Goal: Book appointment/travel/reservation

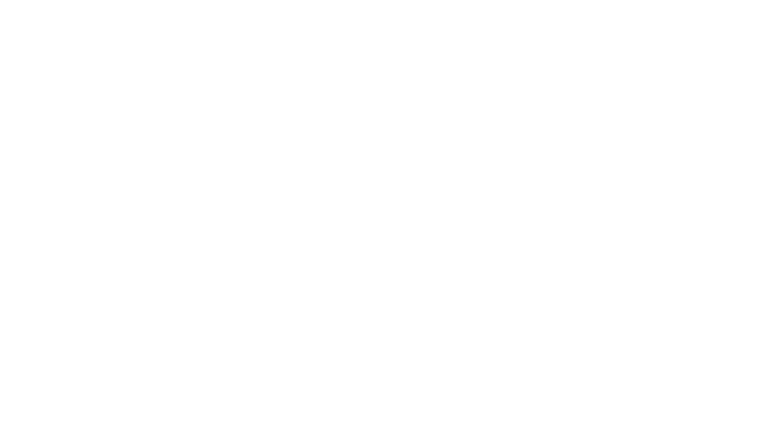
select select "**"
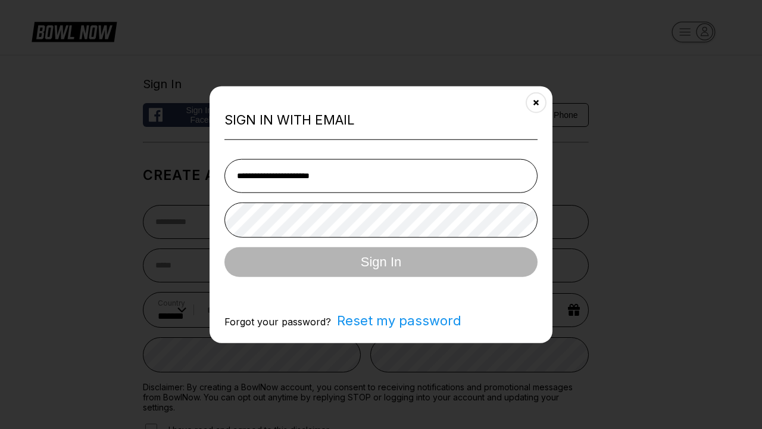
type input "**********"
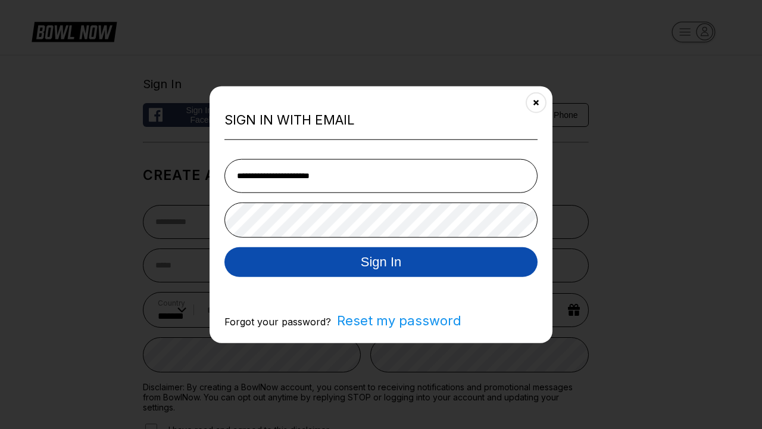
click at [381, 262] on button "Sign In" at bounding box center [380, 261] width 313 height 30
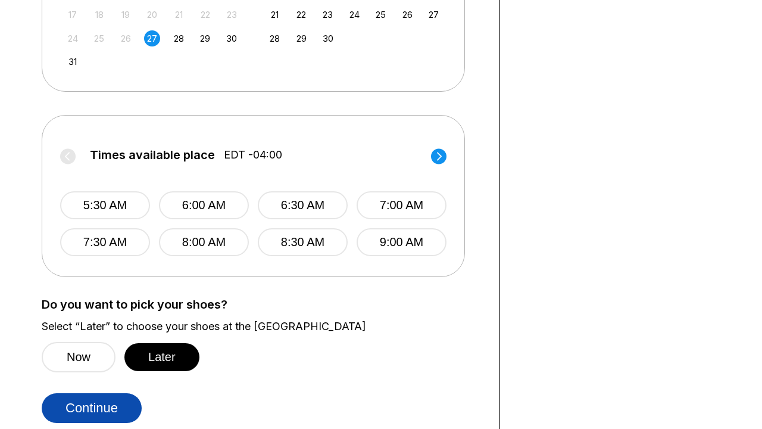
click at [92, 407] on button "Continue" at bounding box center [92, 408] width 100 height 30
